Goal: Information Seeking & Learning: Learn about a topic

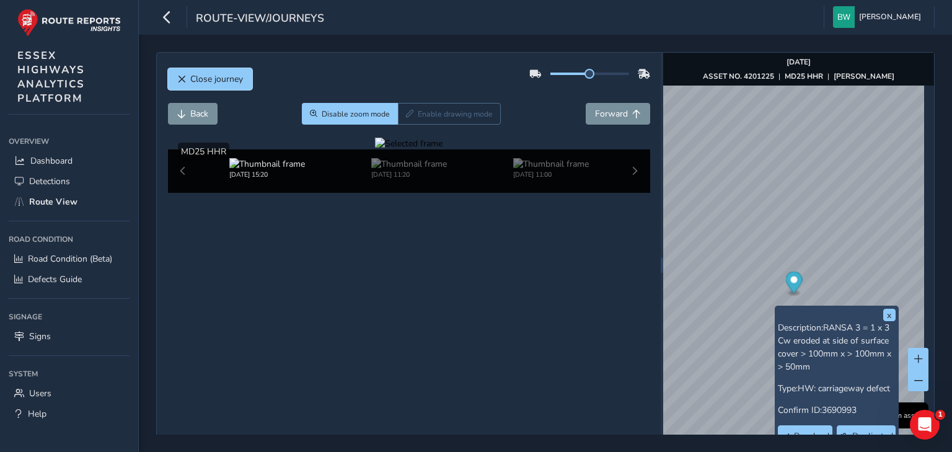
click at [197, 76] on span "Close journey" at bounding box center [216, 79] width 53 height 12
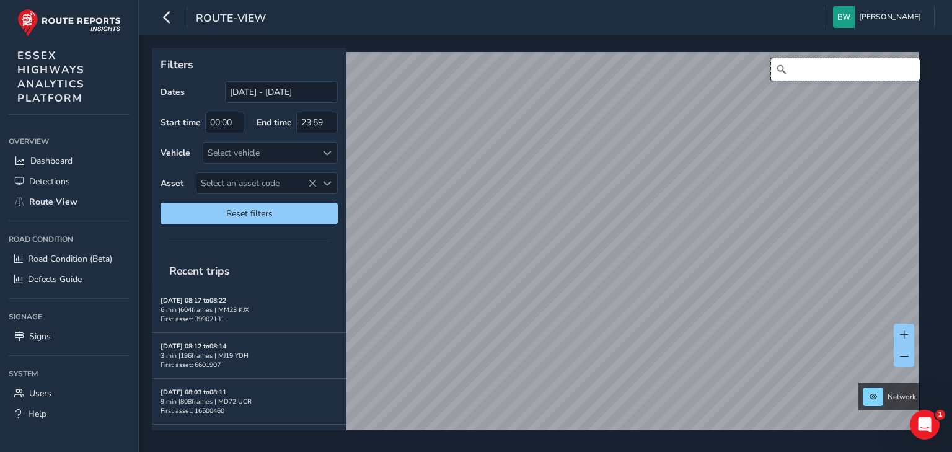
click at [793, 73] on input "Search" at bounding box center [845, 69] width 149 height 22
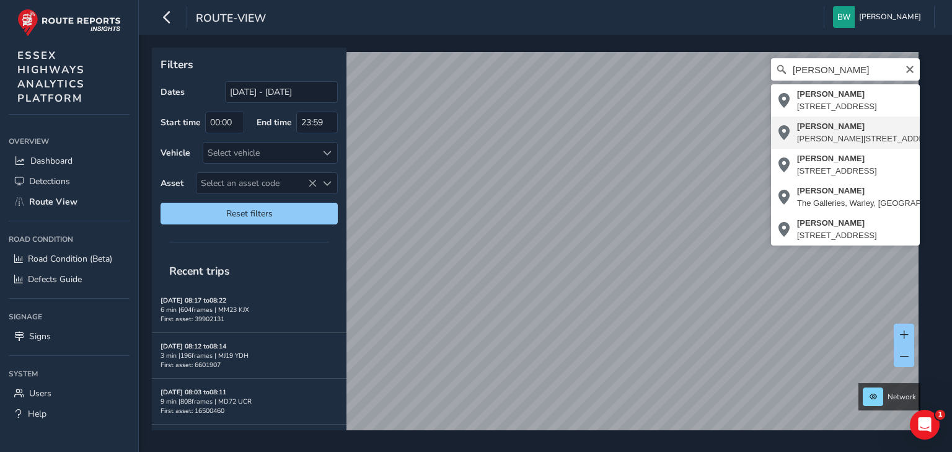
type input "[PERSON_NAME][STREET_ADDRESS][PERSON_NAME]"
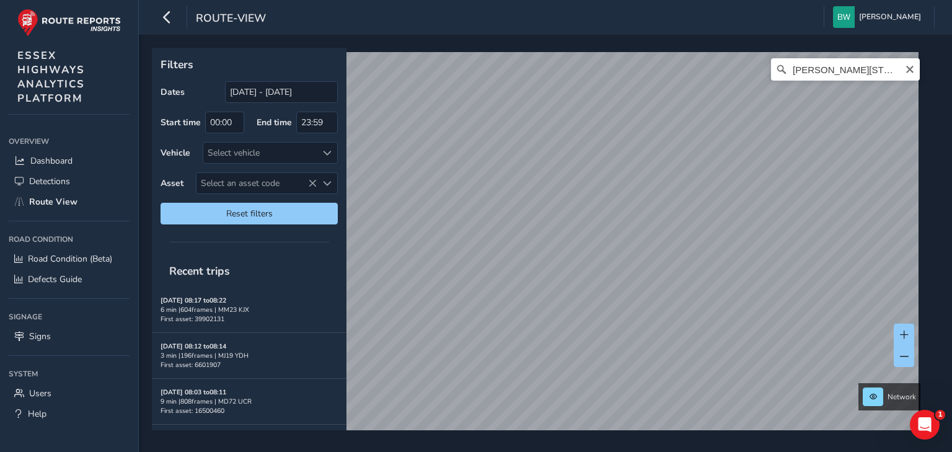
drag, startPoint x: 901, startPoint y: 65, endPoint x: 853, endPoint y: 61, distance: 47.9
click at [905, 65] on icon "Clear" at bounding box center [910, 69] width 10 height 10
click at [836, 68] on input "Search" at bounding box center [845, 69] width 149 height 22
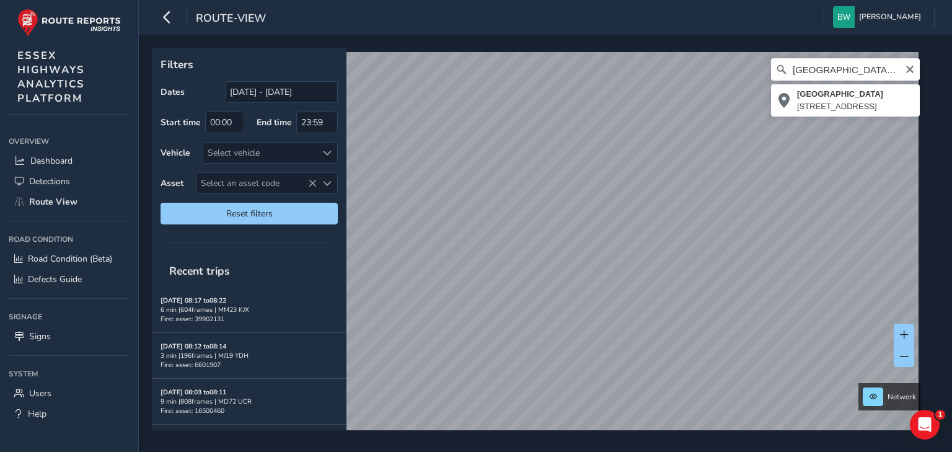
type input "[STREET_ADDRESS]"
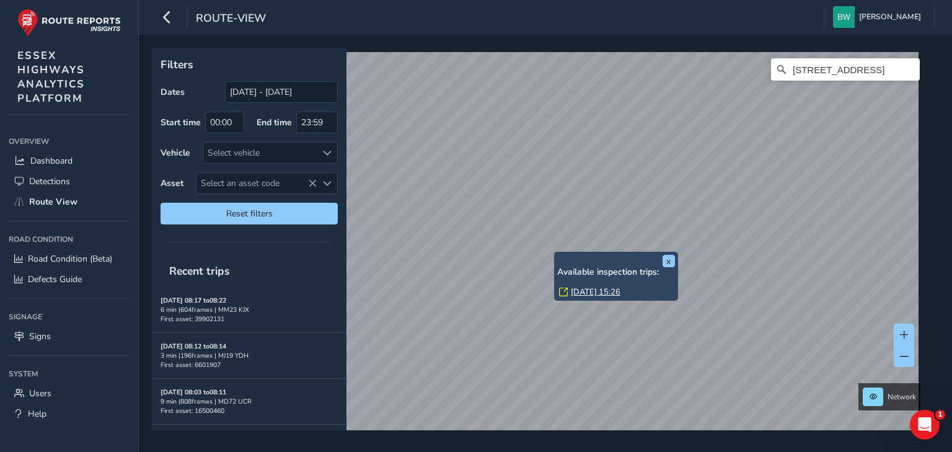
click at [581, 290] on link "[DATE] 15:26" at bounding box center [596, 291] width 50 height 11
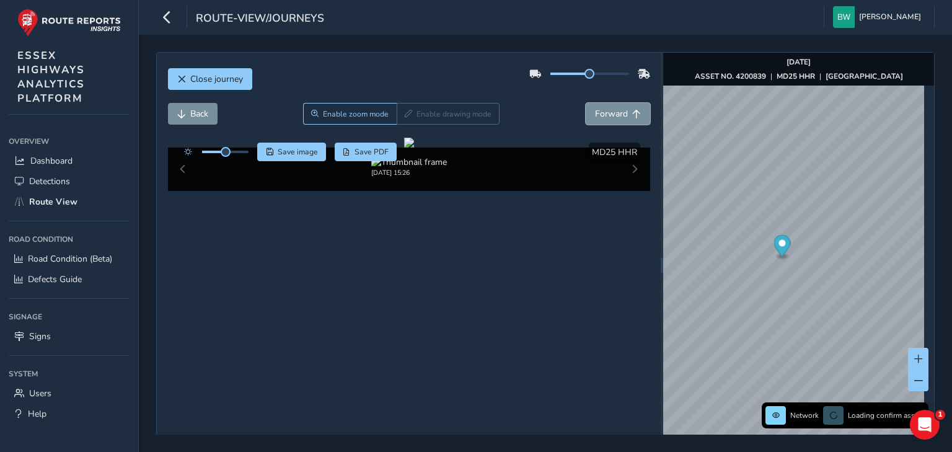
click at [601, 112] on span "Forward" at bounding box center [611, 114] width 33 height 12
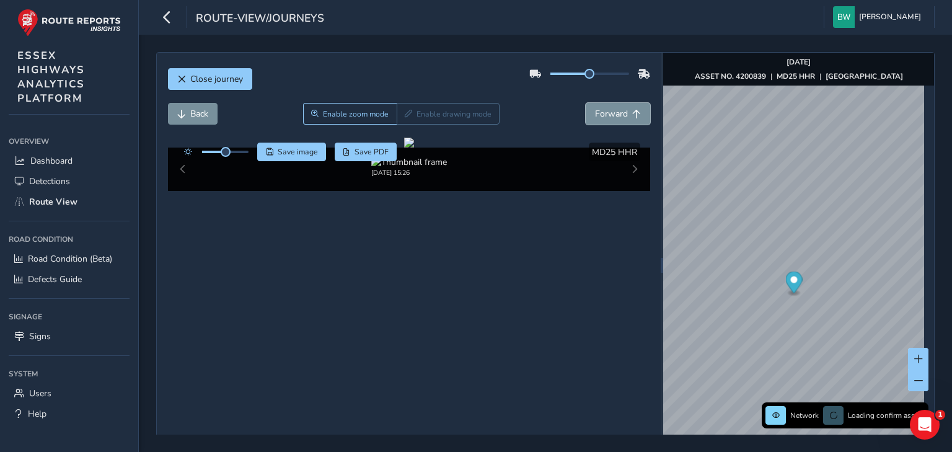
click at [601, 112] on span "Forward" at bounding box center [611, 114] width 33 height 12
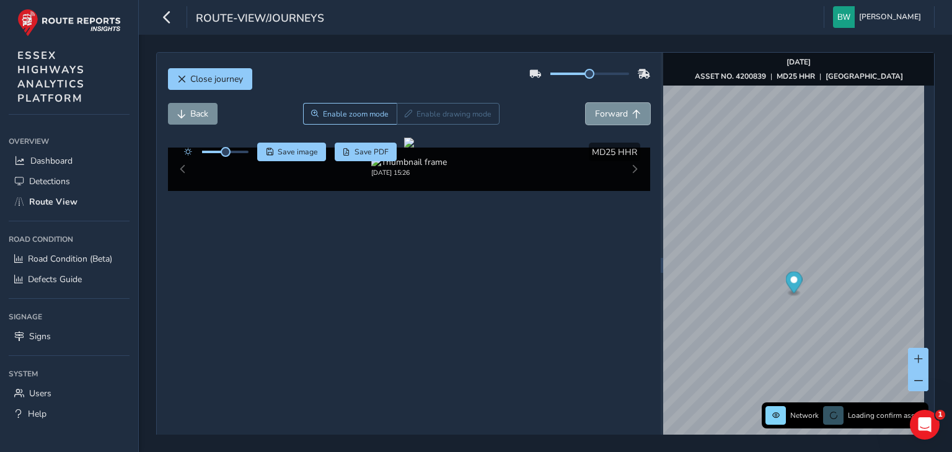
click at [601, 112] on span "Forward" at bounding box center [611, 114] width 33 height 12
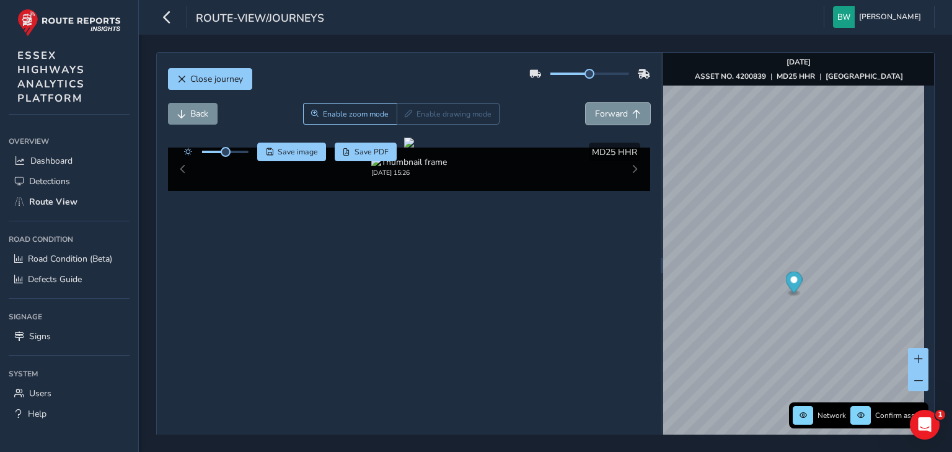
click at [601, 112] on span "Forward" at bounding box center [611, 114] width 33 height 12
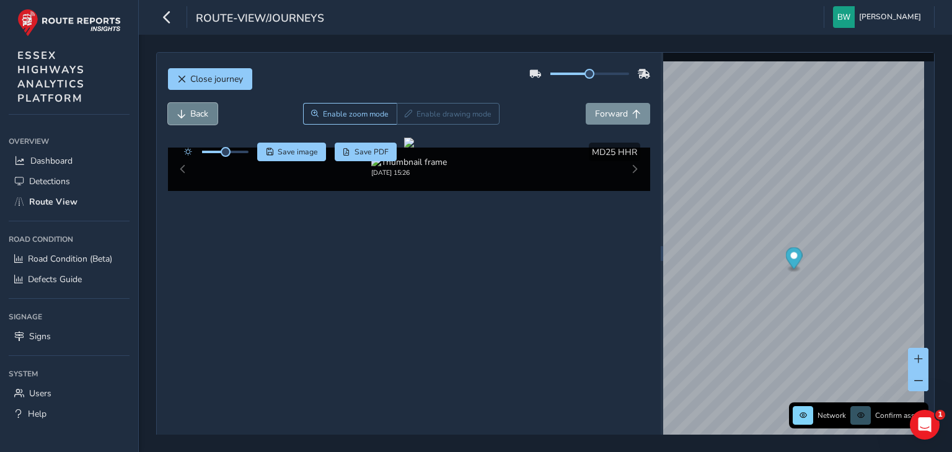
click at [193, 113] on span "Back" at bounding box center [199, 114] width 18 height 12
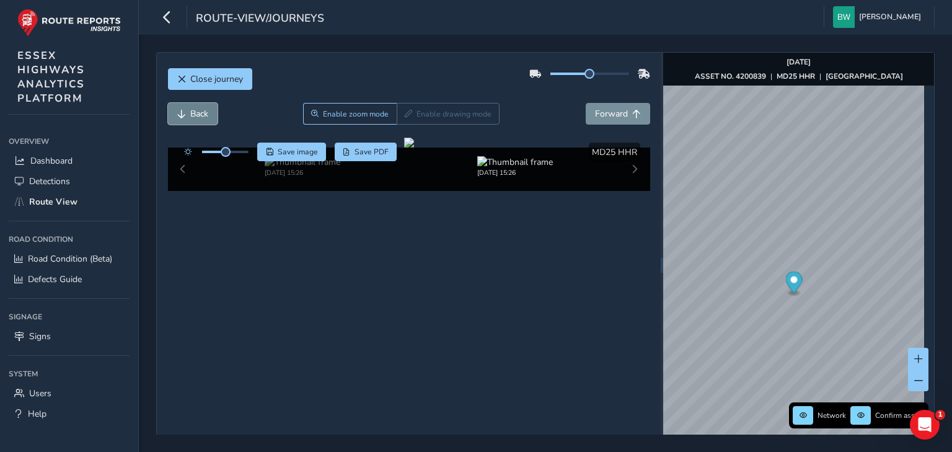
click at [193, 113] on span "Back" at bounding box center [199, 114] width 18 height 12
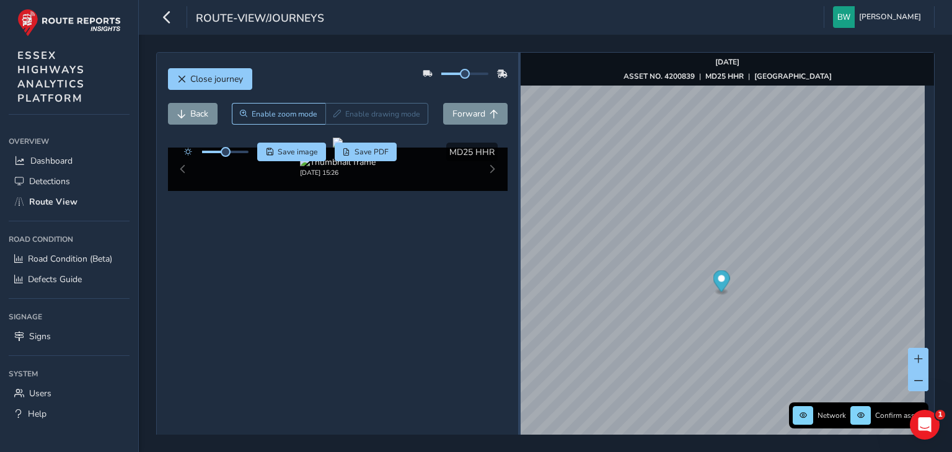
drag, startPoint x: 657, startPoint y: 267, endPoint x: 516, endPoint y: 271, distance: 141.4
click at [518, 271] on div at bounding box center [519, 265] width 2 height 15
click at [197, 117] on span "Back" at bounding box center [199, 114] width 18 height 12
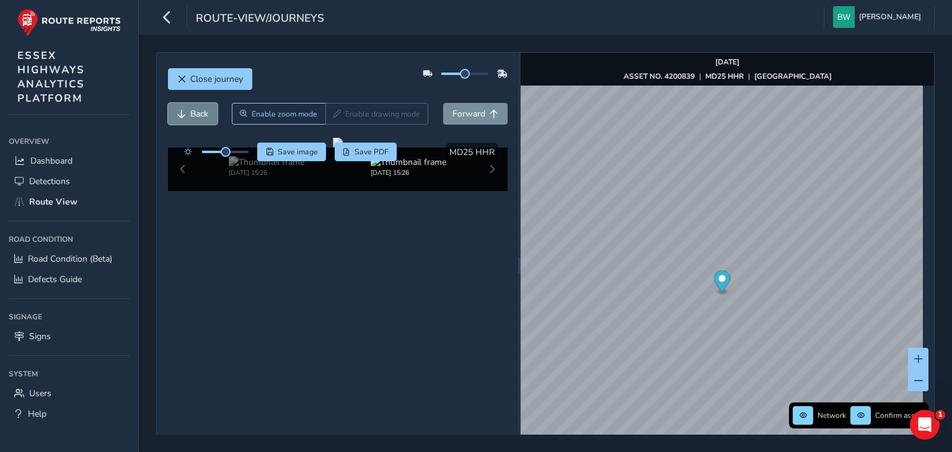
click at [197, 117] on span "Back" at bounding box center [199, 114] width 18 height 12
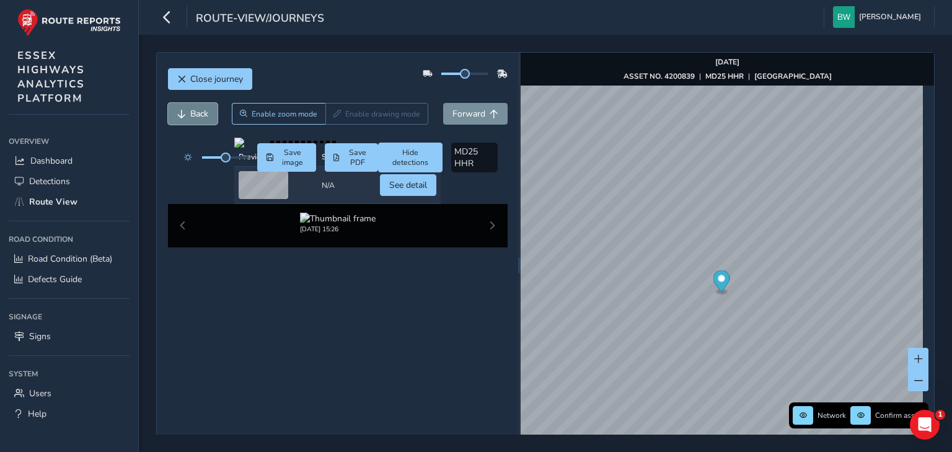
click at [197, 117] on span "Back" at bounding box center [199, 114] width 18 height 12
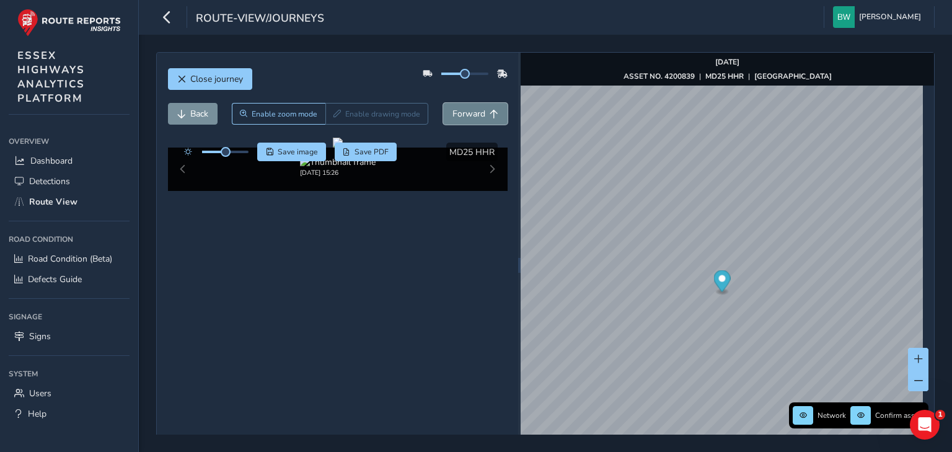
click at [466, 114] on span "Forward" at bounding box center [469, 114] width 33 height 12
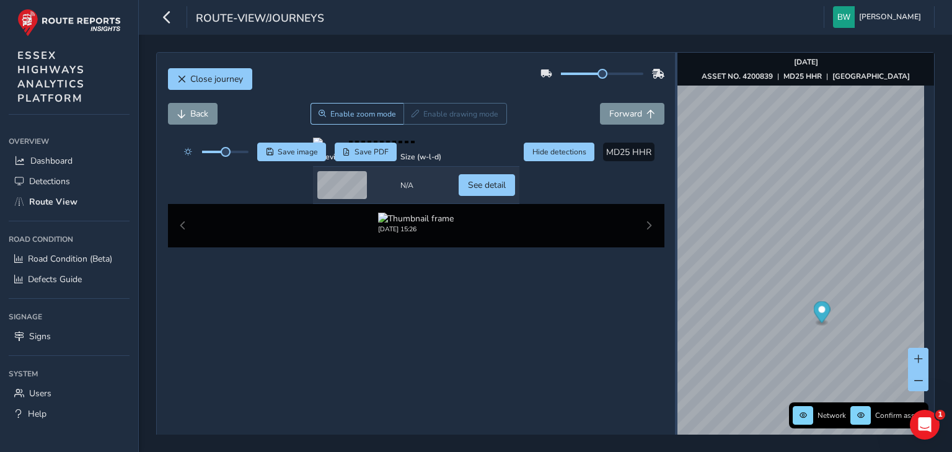
drag, startPoint x: 515, startPoint y: 266, endPoint x: 671, endPoint y: 269, distance: 155.6
click at [675, 269] on div at bounding box center [676, 265] width 2 height 425
